Goal: Task Accomplishment & Management: Manage account settings

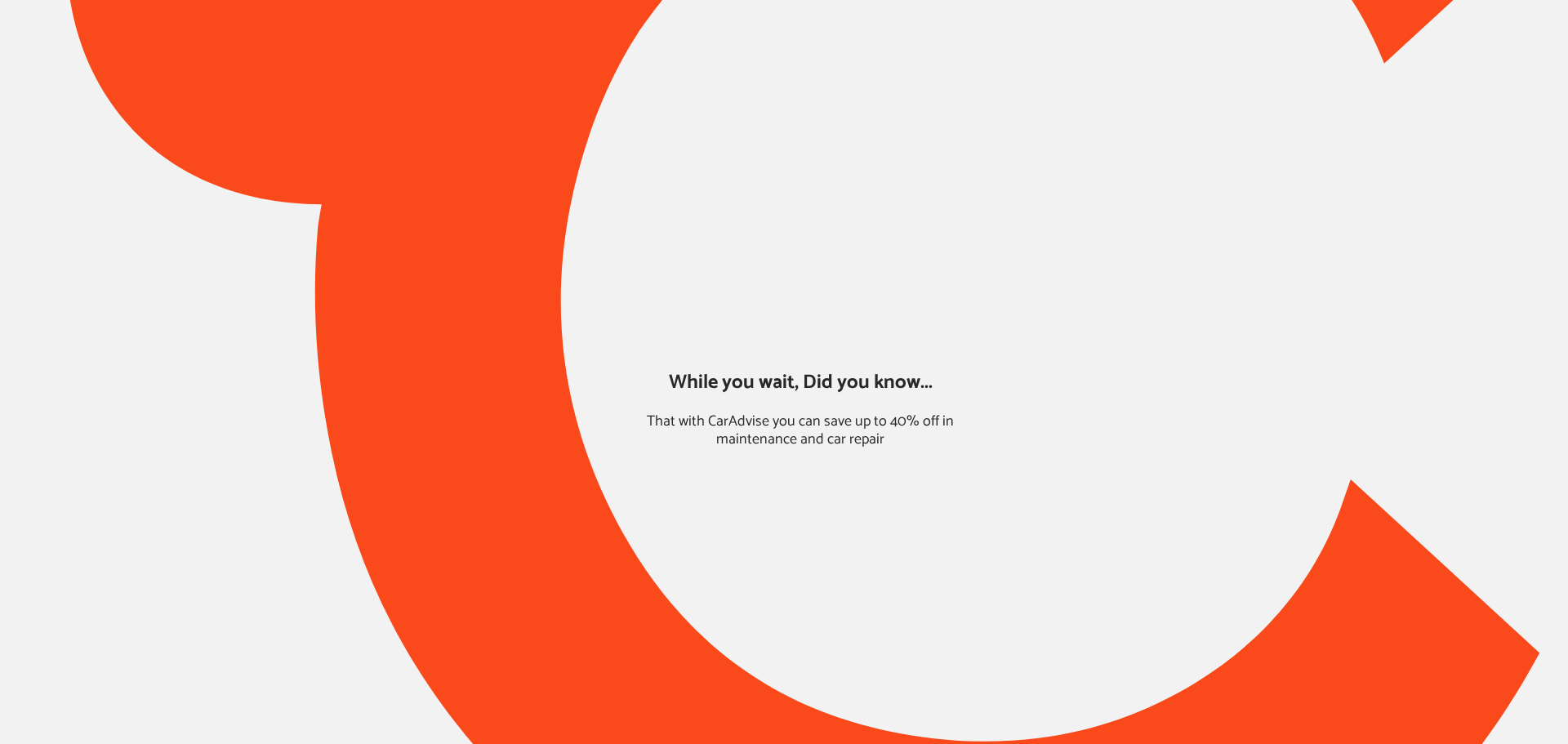
type input "*******"
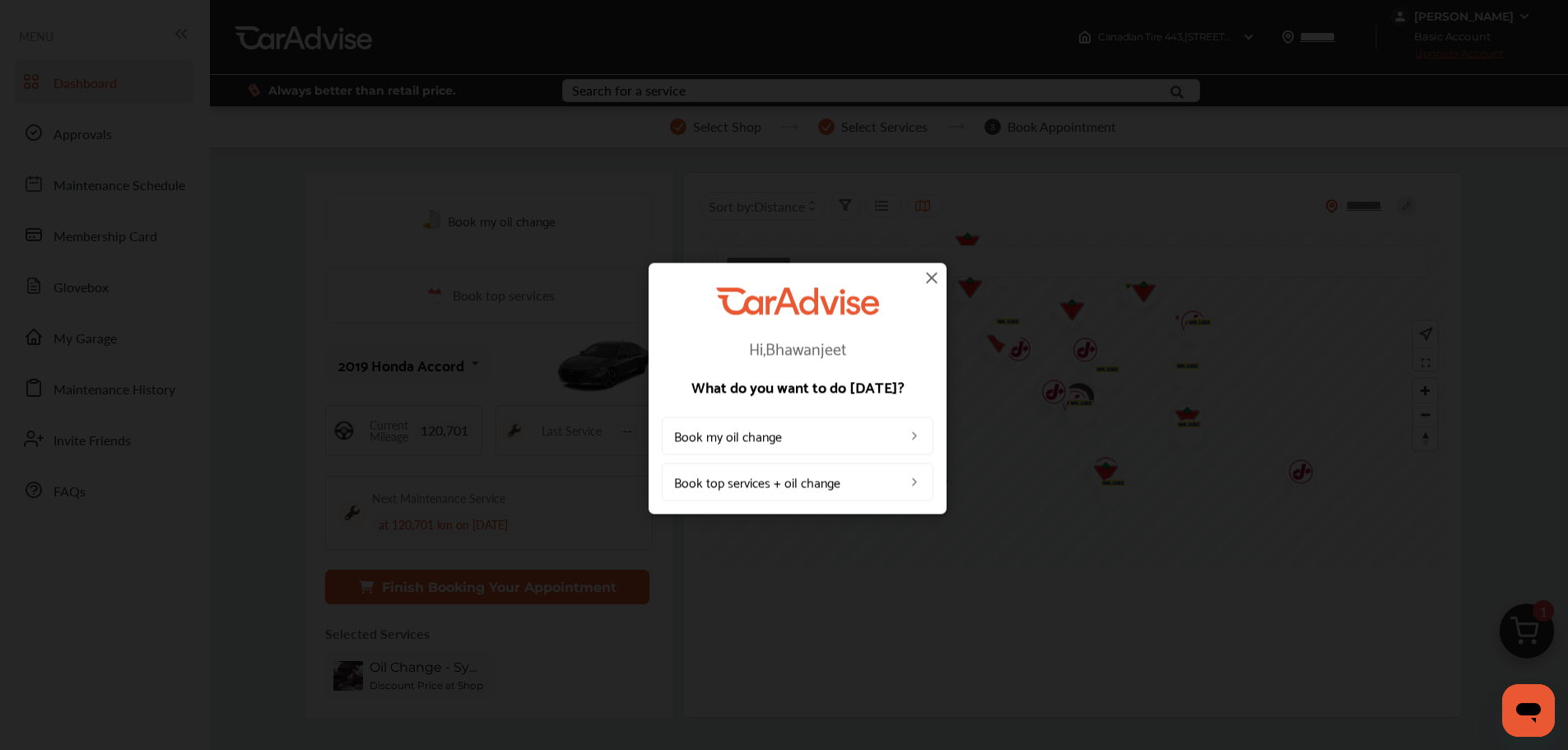
click at [926, 281] on img at bounding box center [931, 277] width 20 height 20
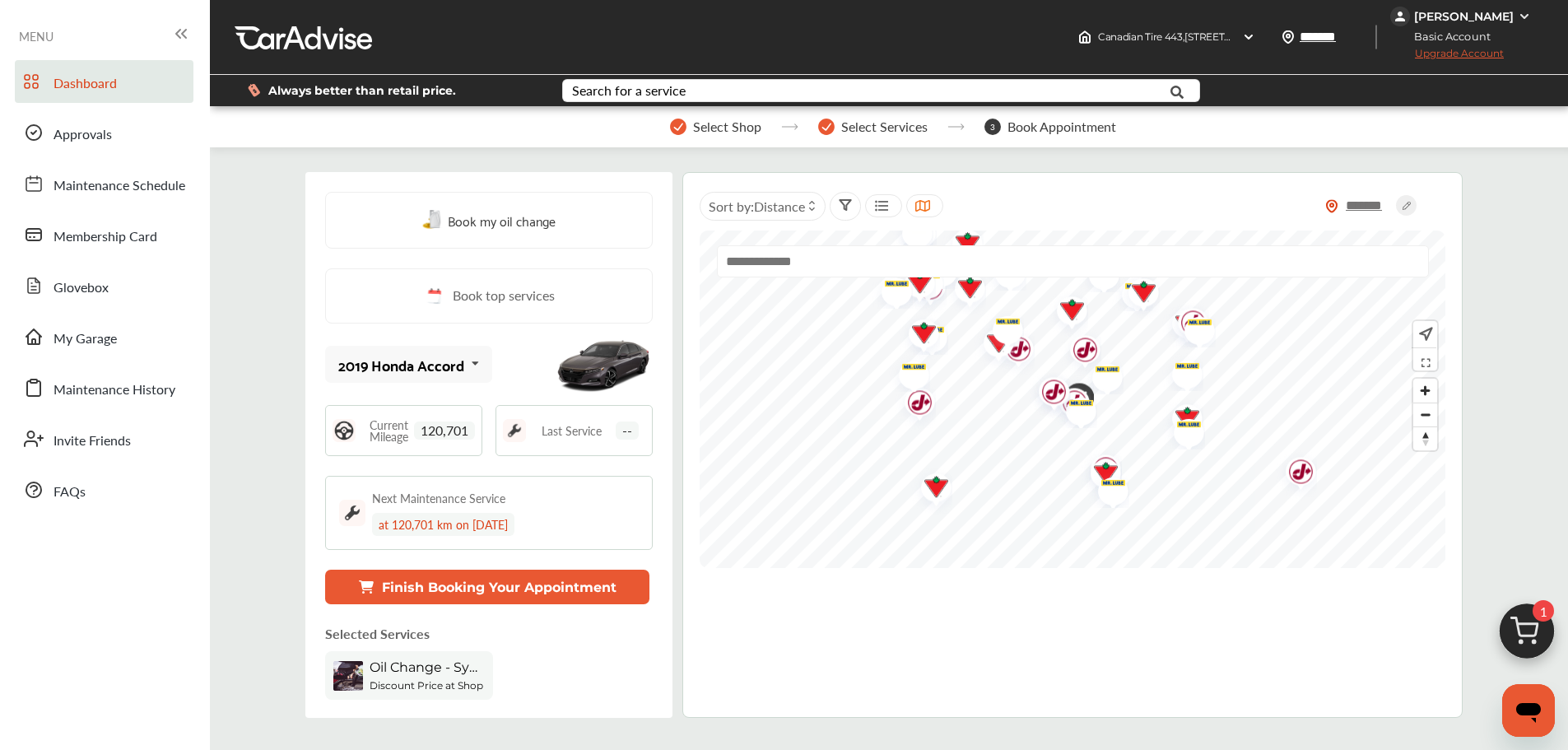
click at [1440, 16] on div "[PERSON_NAME]" at bounding box center [1464, 16] width 100 height 15
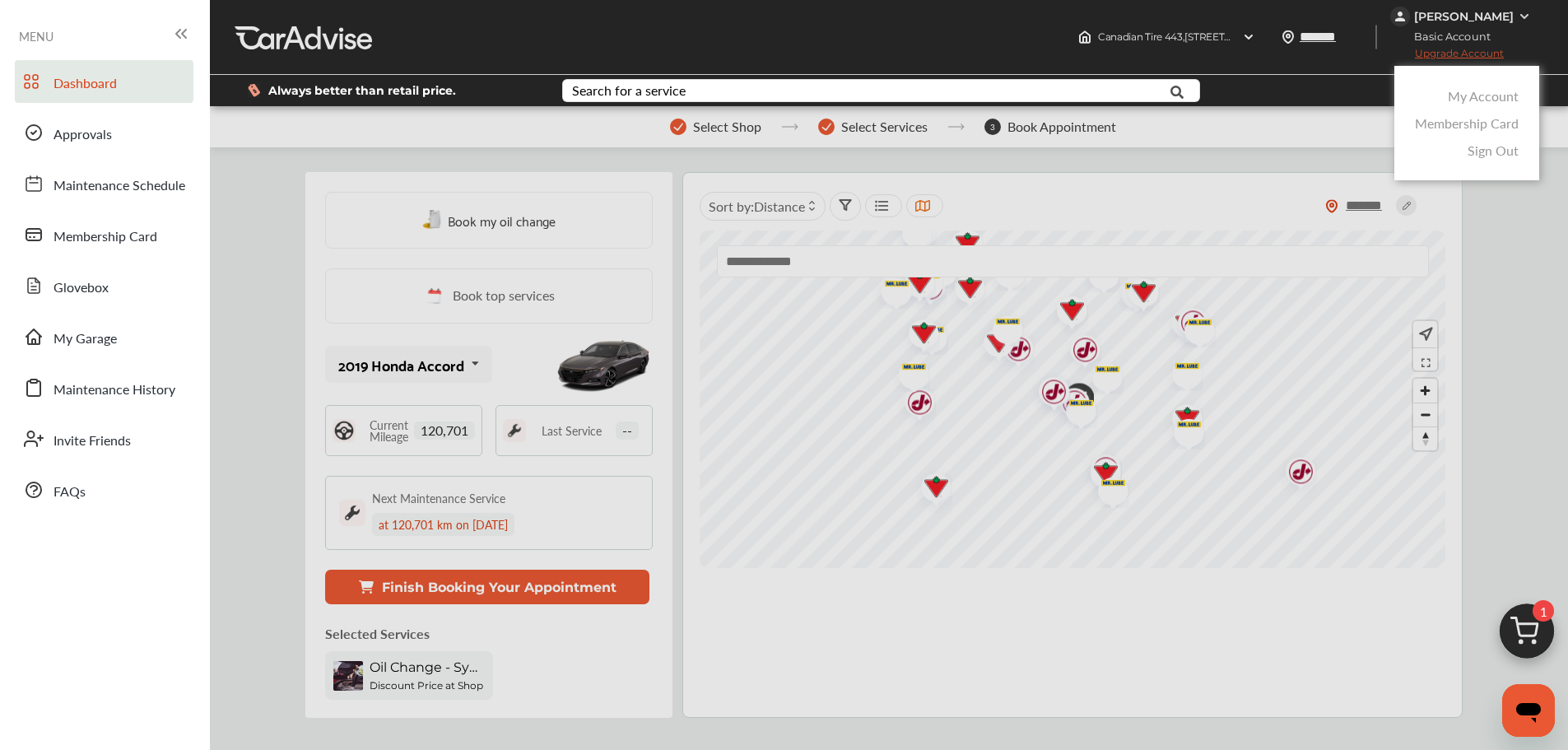
click at [1466, 97] on link "My Account" at bounding box center [1483, 95] width 70 height 19
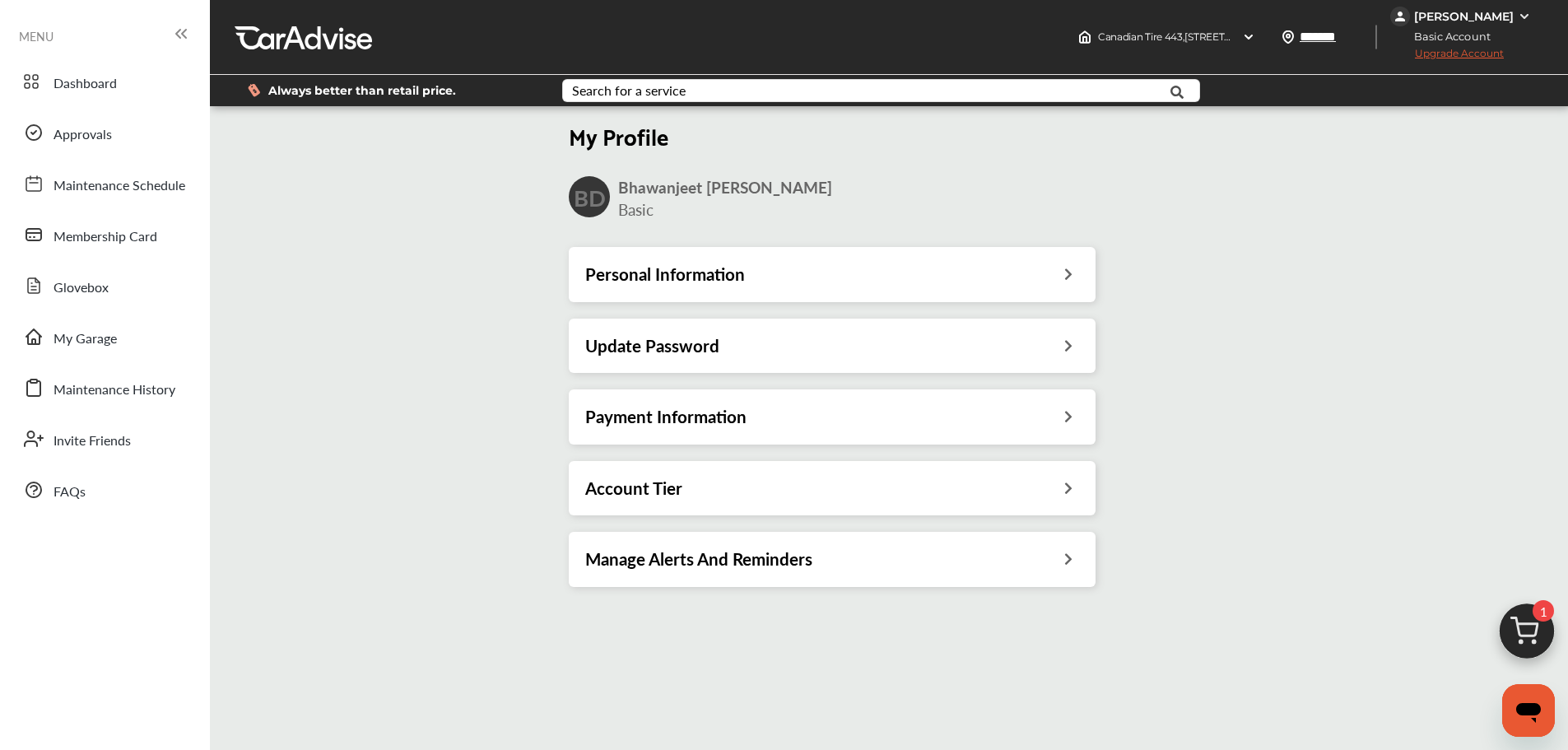
click at [754, 435] on div "Payment Information" at bounding box center [833, 416] width 527 height 54
click at [736, 406] on h3 "Payment Information" at bounding box center [665, 417] width 161 height 21
